Goal: Information Seeking & Learning: Learn about a topic

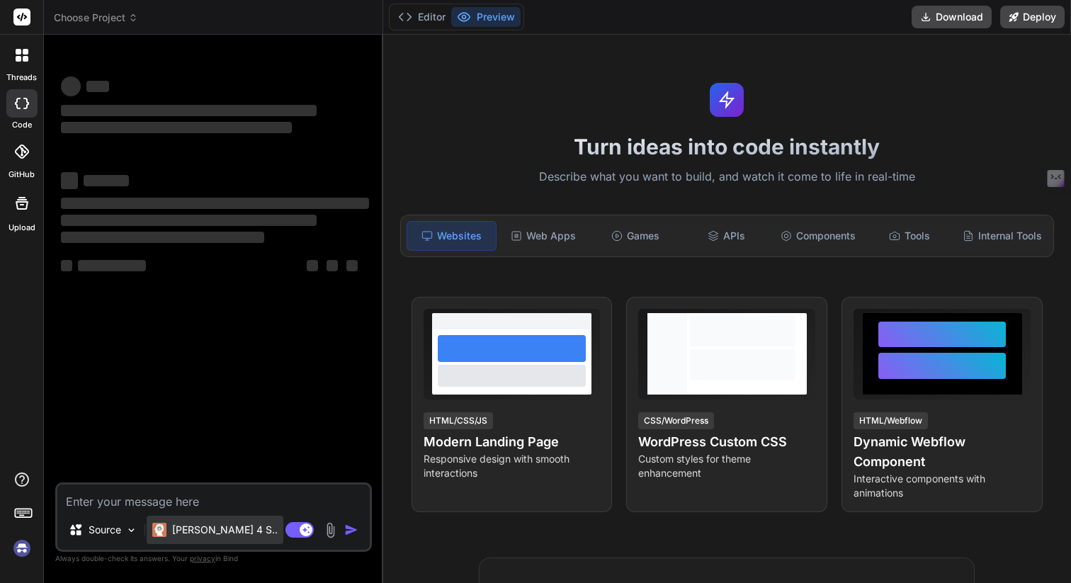
type textarea "x"
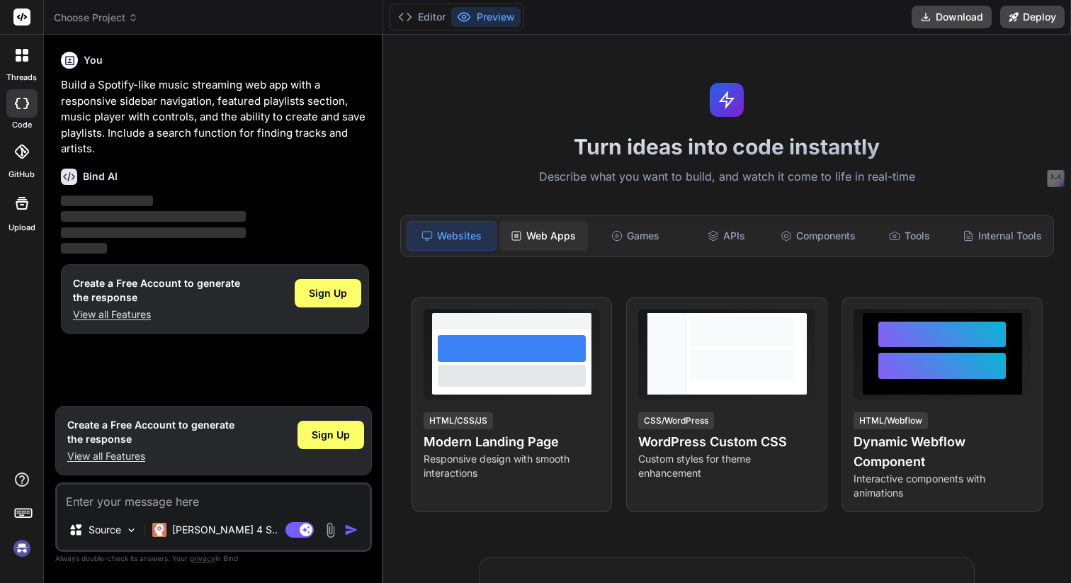
click at [562, 238] on div "Web Apps" at bounding box center [543, 236] width 89 height 30
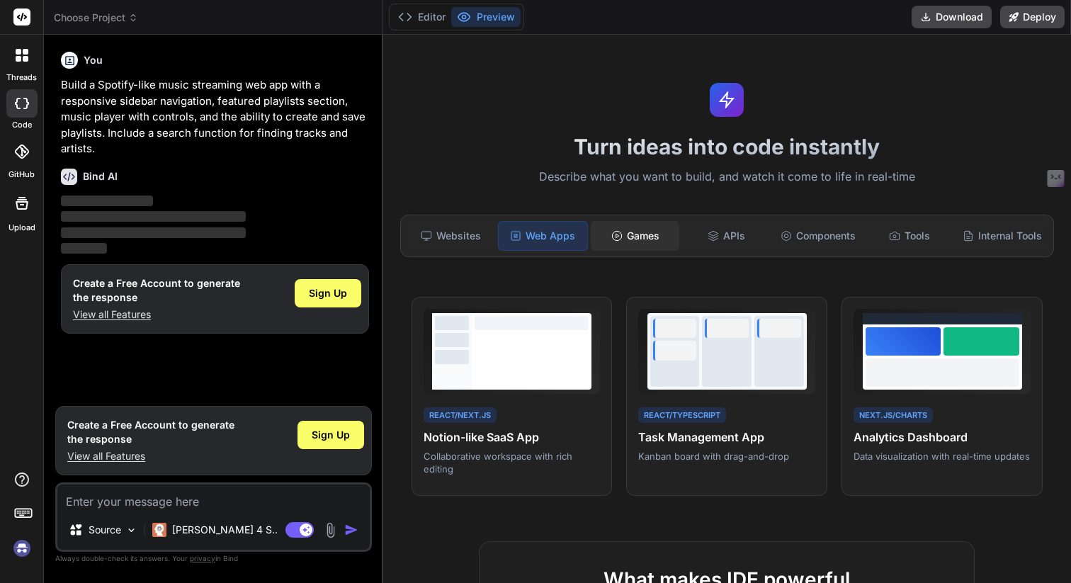
click at [651, 236] on div "Games" at bounding box center [635, 236] width 89 height 30
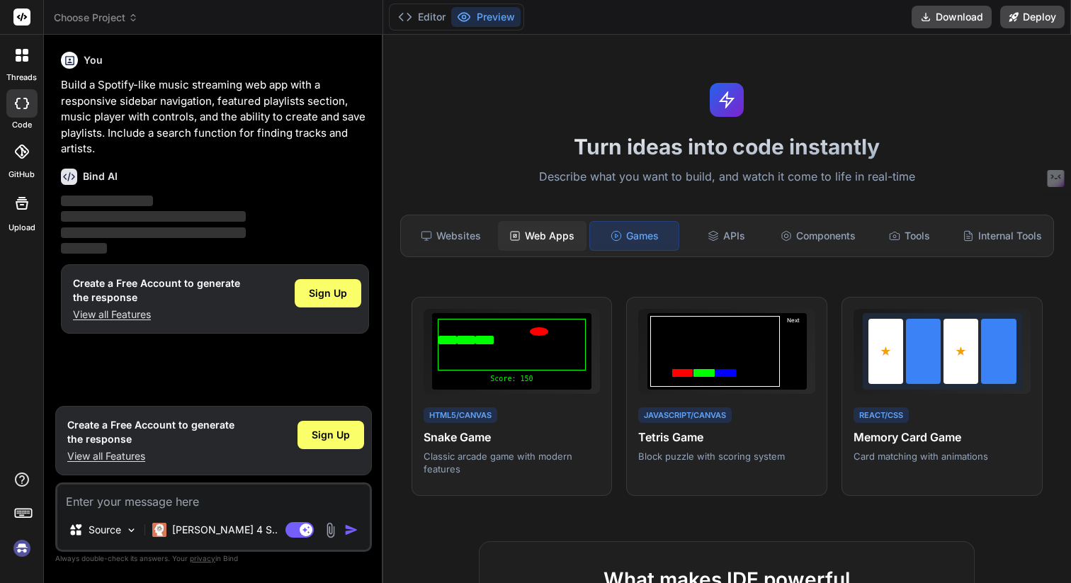
click at [561, 234] on div "Web Apps" at bounding box center [542, 236] width 89 height 30
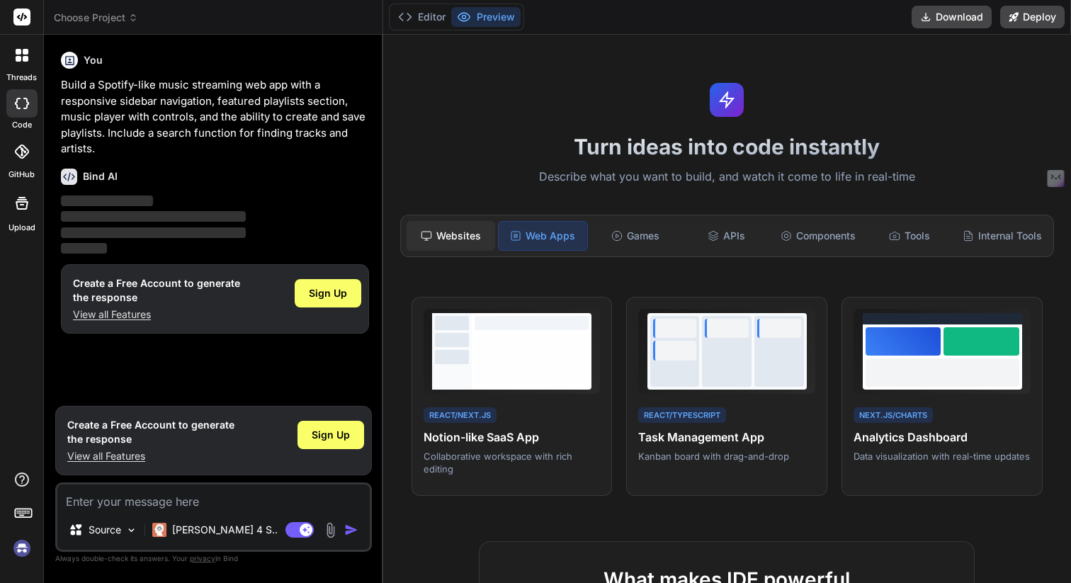
click at [447, 241] on div "Websites" at bounding box center [450, 236] width 89 height 30
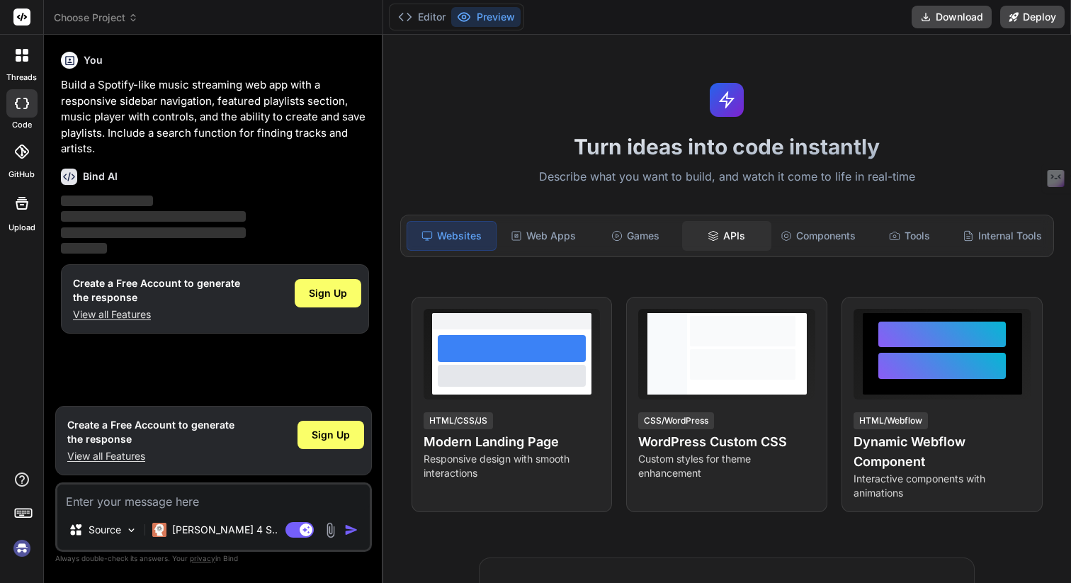
click at [733, 242] on div "APIs" at bounding box center [726, 236] width 89 height 30
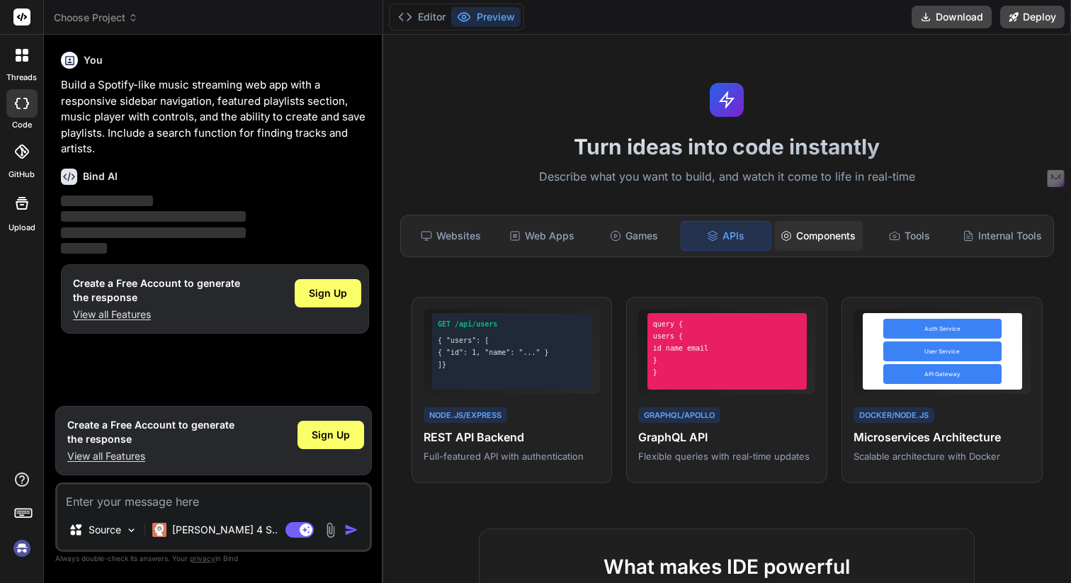
click at [807, 242] on div "Components" at bounding box center [818, 236] width 89 height 30
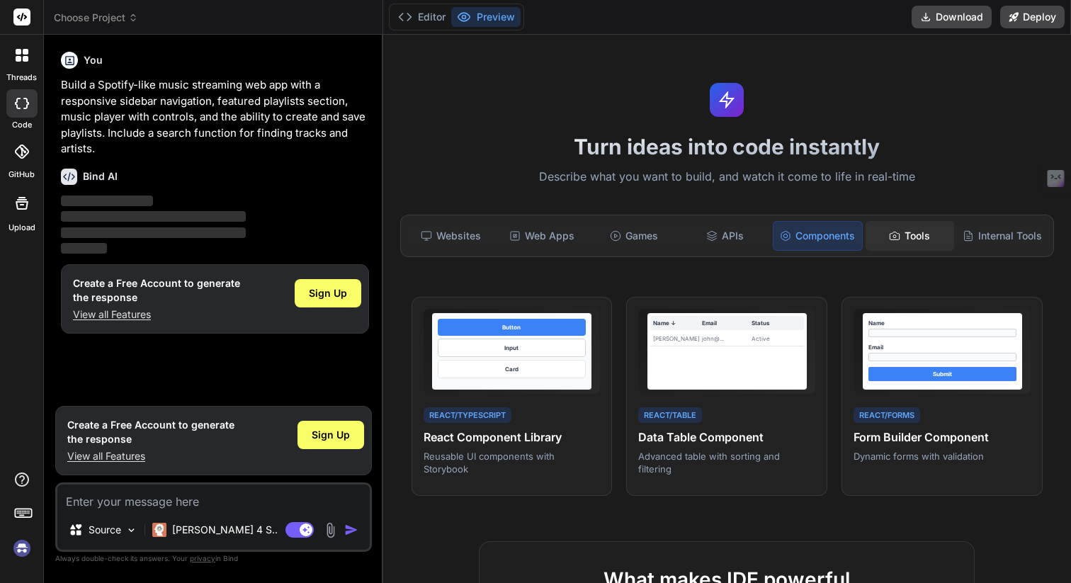
click at [904, 234] on div "Tools" at bounding box center [909, 236] width 89 height 30
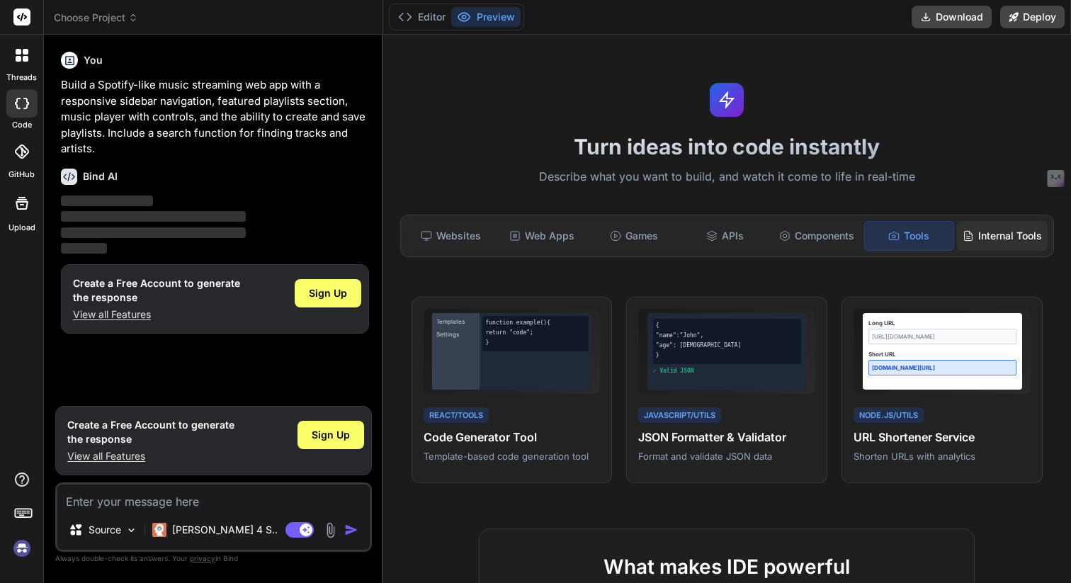
click at [983, 236] on div "Internal Tools" at bounding box center [1002, 236] width 91 height 30
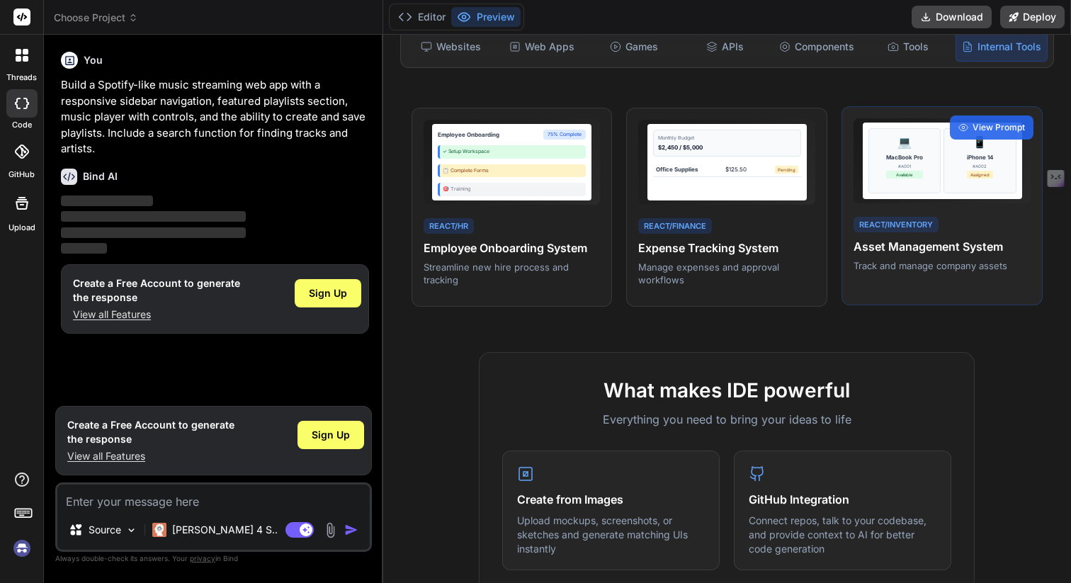
scroll to position [63, 0]
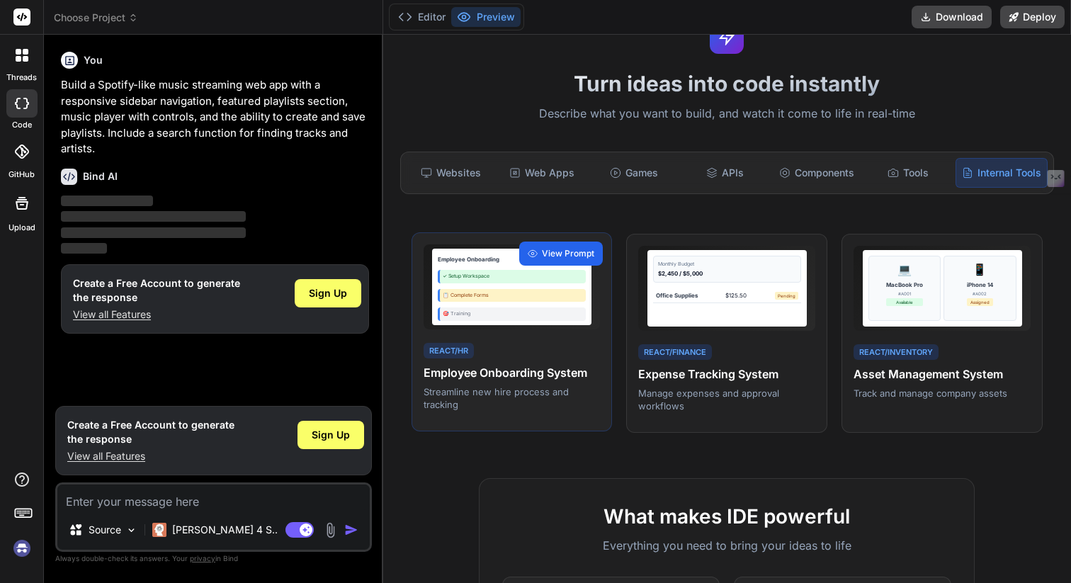
click at [569, 252] on span "View Prompt" at bounding box center [568, 253] width 52 height 13
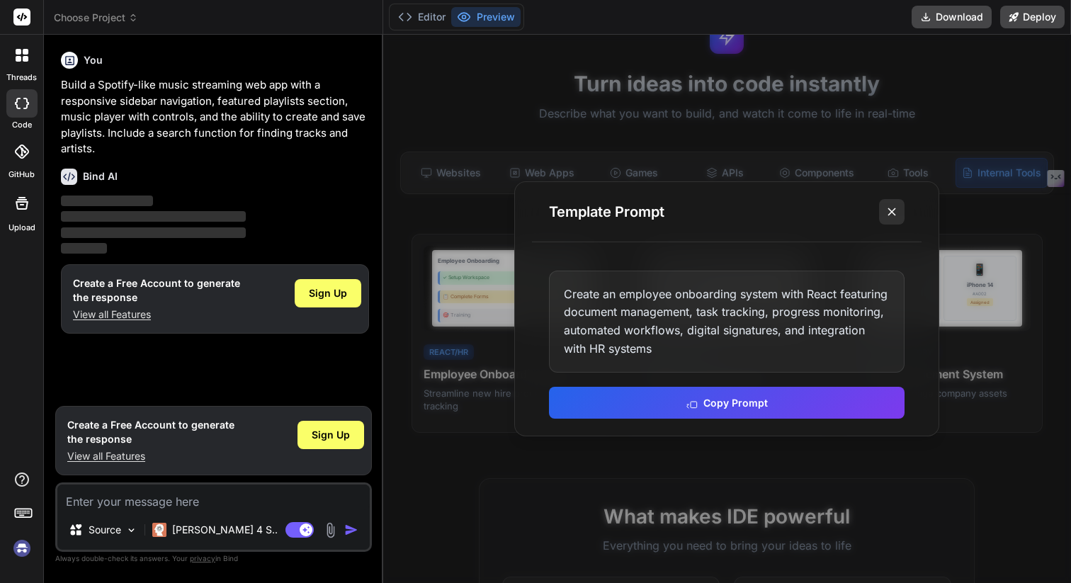
click at [890, 212] on icon at bounding box center [891, 212] width 14 height 14
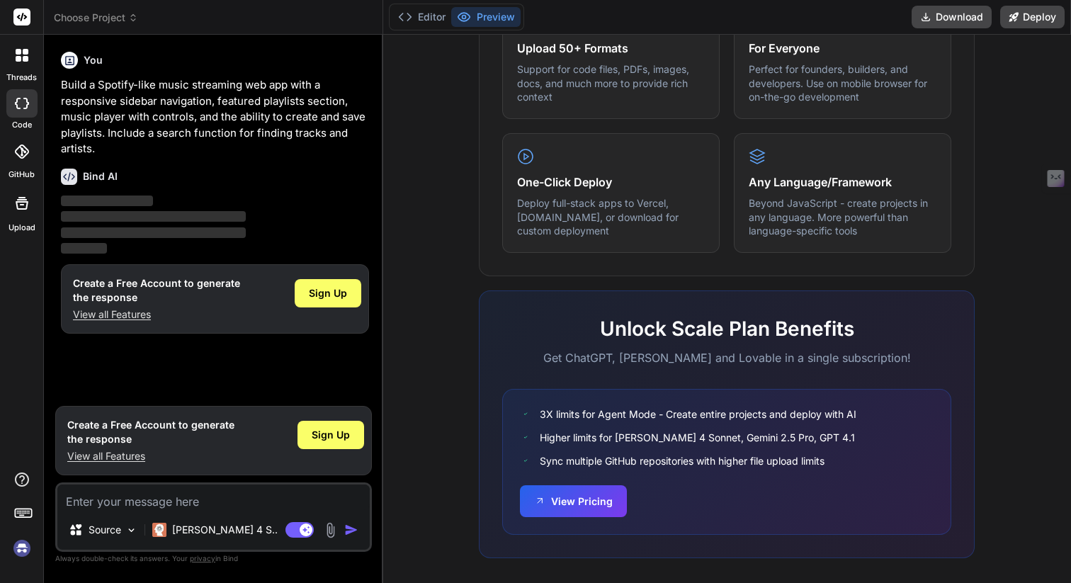
scroll to position [785, 0]
